Goal: Information Seeking & Learning: Learn about a topic

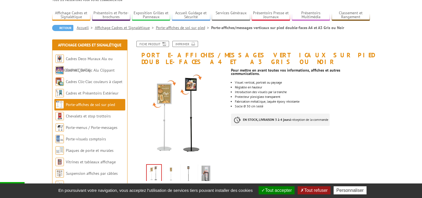
scroll to position [28, 0]
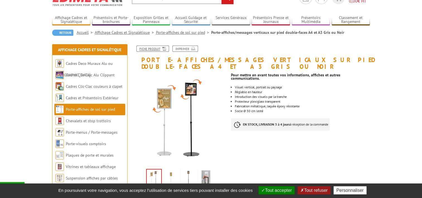
click at [151, 51] on link "Fiche produit" at bounding box center [152, 48] width 33 height 6
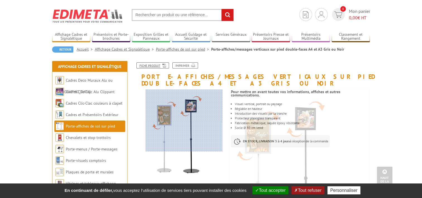
scroll to position [0, 0]
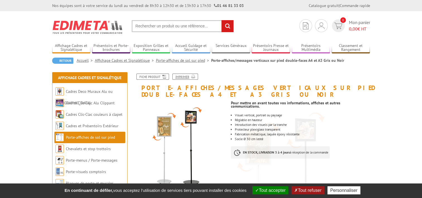
click at [182, 74] on link "Imprimer" at bounding box center [185, 76] width 26 height 6
click at [155, 27] on input "text" at bounding box center [183, 26] width 102 height 12
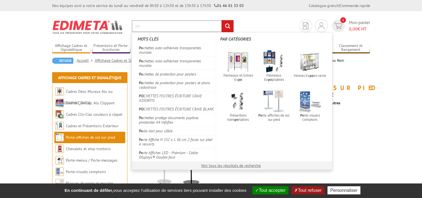
type input "p"
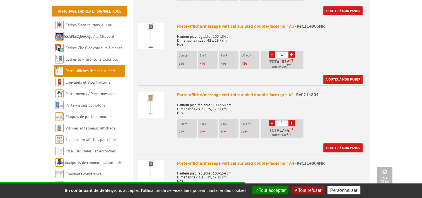
scroll to position [307, 0]
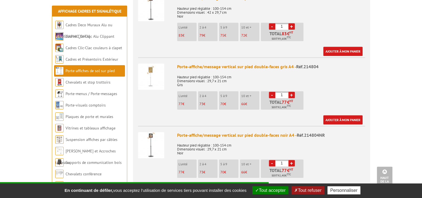
click at [292, 162] on link "+" at bounding box center [292, 163] width 6 height 6
click at [271, 162] on link "-" at bounding box center [272, 163] width 6 height 6
type input "1"
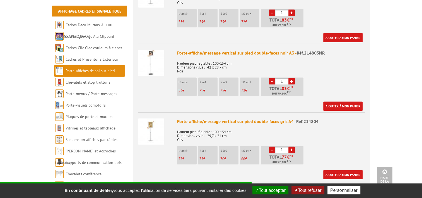
scroll to position [251, 0]
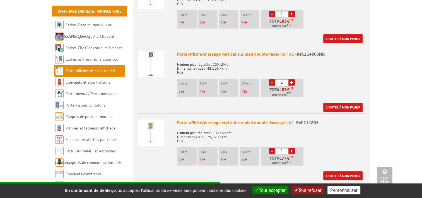
click at [292, 83] on link "+" at bounding box center [292, 82] width 6 height 6
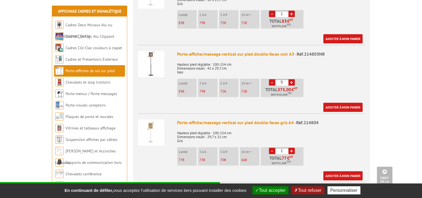
type input "6"
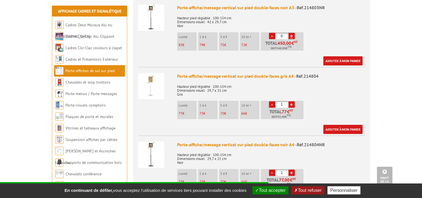
scroll to position [307, 0]
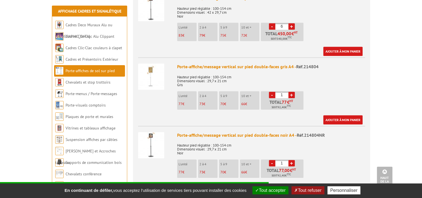
click at [292, 163] on link "+" at bounding box center [292, 163] width 6 height 6
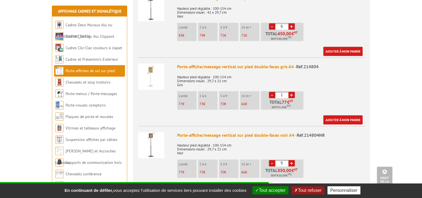
type input "6"
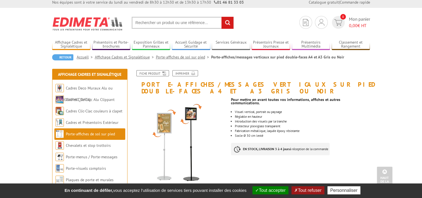
scroll to position [0, 0]
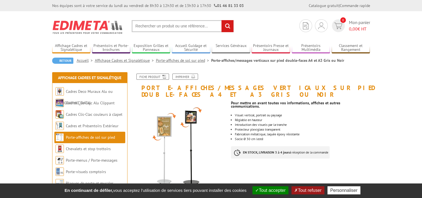
click at [149, 29] on input "text" at bounding box center [183, 26] width 102 height 12
type input "porte affiche magnétique"
click at [222, 20] on input "rechercher" at bounding box center [228, 26] width 12 height 12
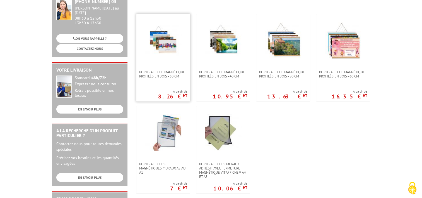
scroll to position [84, 0]
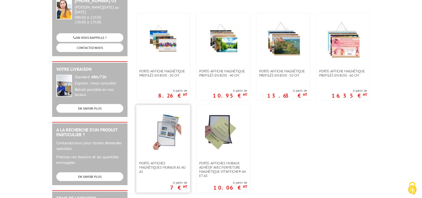
click at [172, 136] on img at bounding box center [163, 131] width 36 height 36
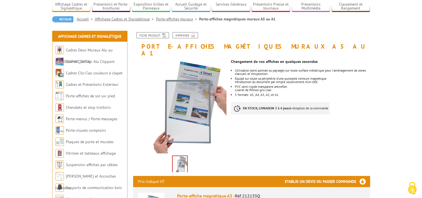
scroll to position [56, 0]
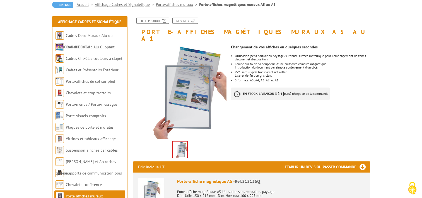
click at [183, 141] on img at bounding box center [180, 149] width 15 height 17
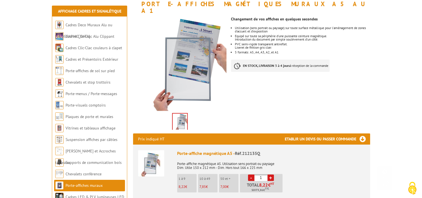
scroll to position [0, 0]
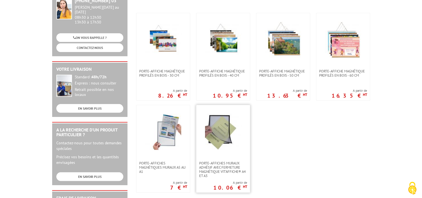
click at [219, 143] on img at bounding box center [223, 131] width 36 height 36
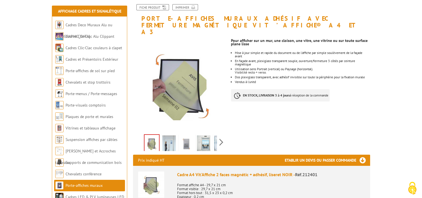
scroll to position [84, 0]
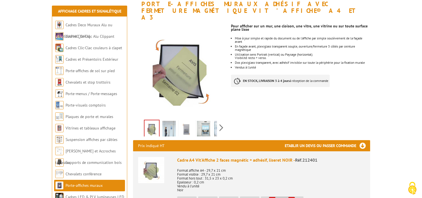
click at [164, 124] on img at bounding box center [168, 129] width 13 height 17
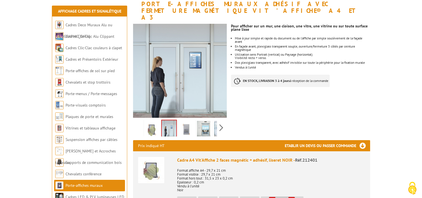
click at [188, 124] on img at bounding box center [186, 129] width 13 height 17
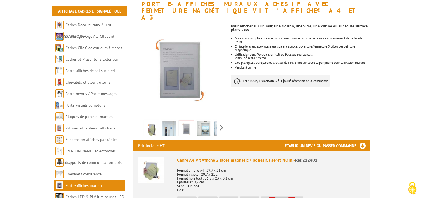
click at [203, 122] on img at bounding box center [203, 129] width 13 height 17
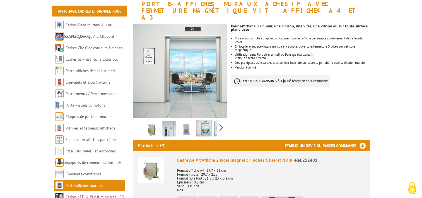
click at [222, 121] on div "Previous Next" at bounding box center [180, 128] width 94 height 20
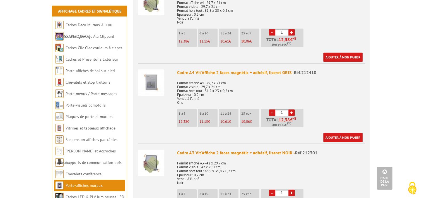
scroll to position [279, 0]
